Goal: Task Accomplishment & Management: Use online tool/utility

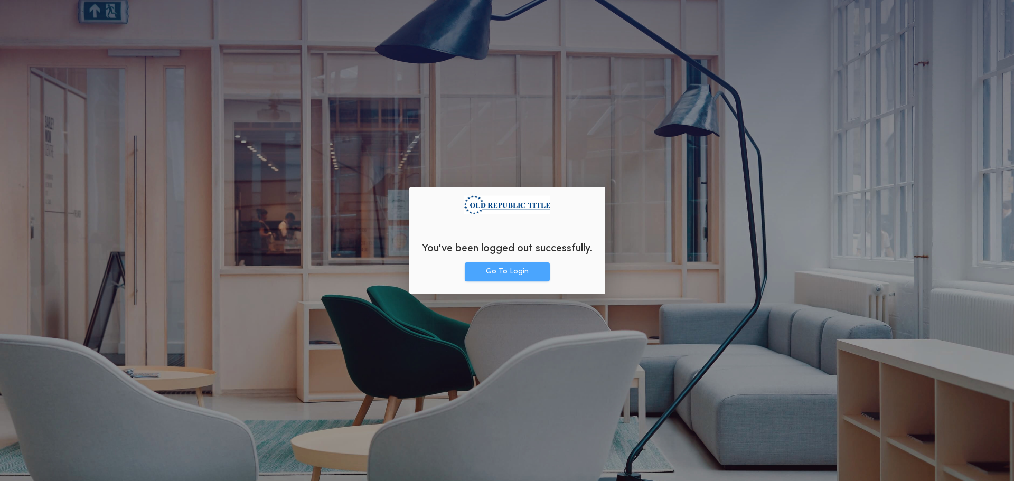
click at [501, 271] on button "Go To Login" at bounding box center [507, 271] width 85 height 19
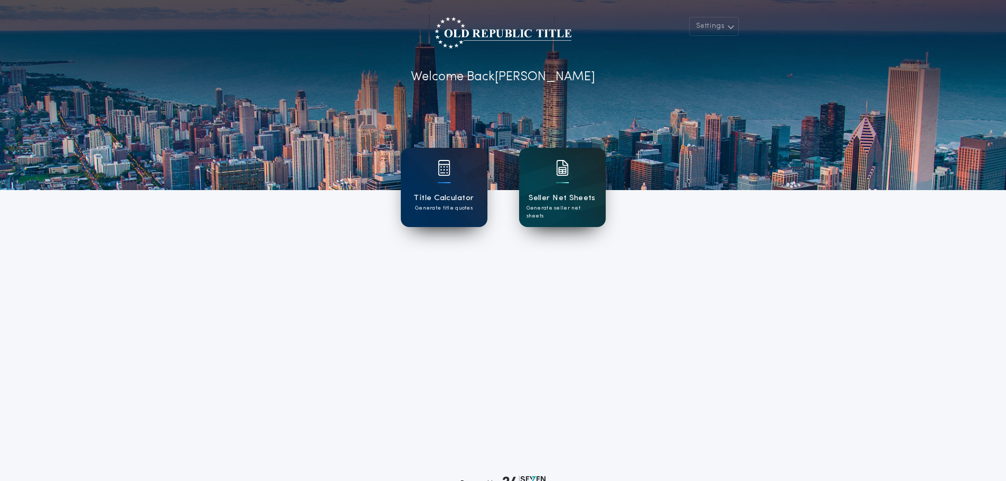
click at [551, 189] on div "Seller Net Sheets Generate seller net sheets" at bounding box center [562, 187] width 87 height 79
click at [713, 29] on button "Settings" at bounding box center [714, 26] width 50 height 19
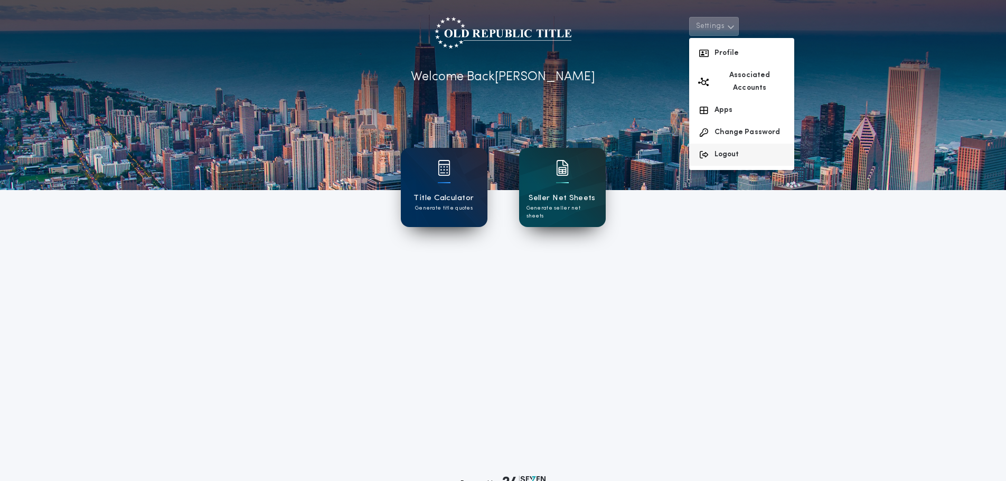
click at [725, 144] on button "Logout" at bounding box center [741, 155] width 105 height 22
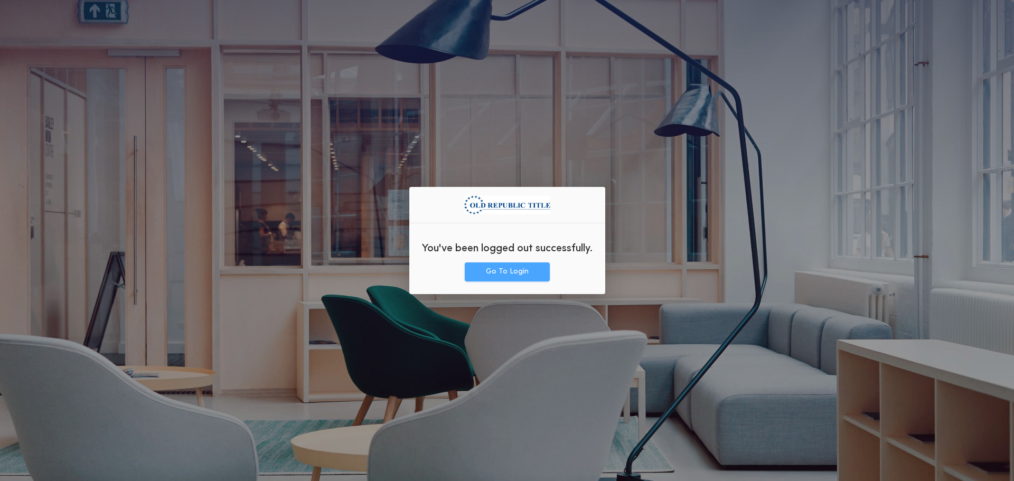
click at [502, 272] on button "Go To Login" at bounding box center [507, 271] width 85 height 19
